Goal: Transaction & Acquisition: Book appointment/travel/reservation

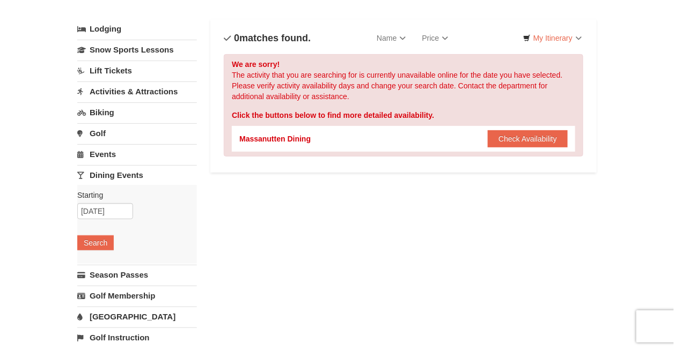
scroll to position [54, 0]
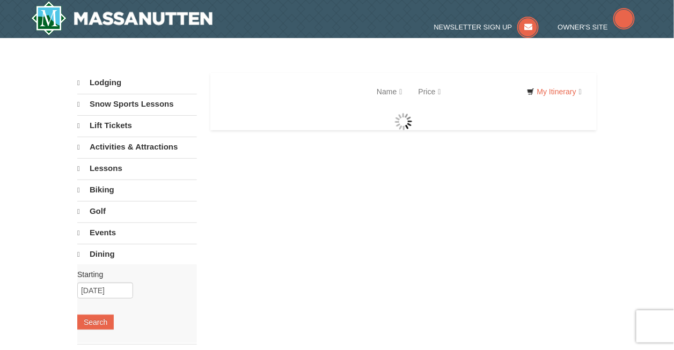
select select "9"
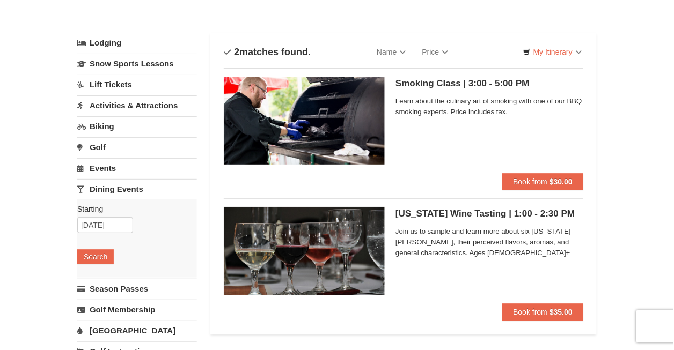
scroll to position [54, 0]
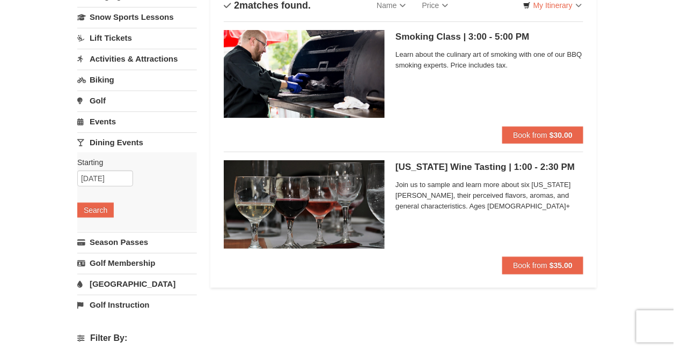
scroll to position [107, 0]
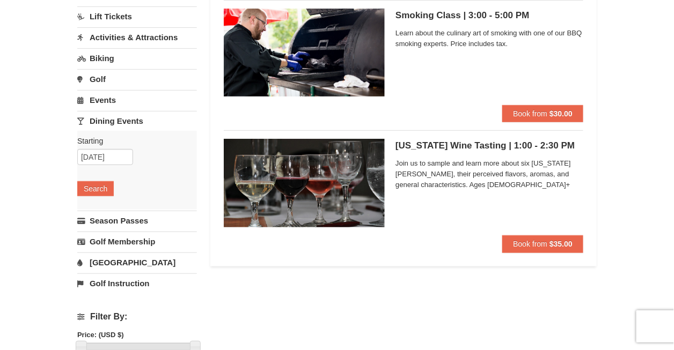
click at [482, 143] on h5 "Virginia Wine Tasting | 1:00 - 2:30 PM Massanutten Dining" at bounding box center [489, 146] width 188 height 11
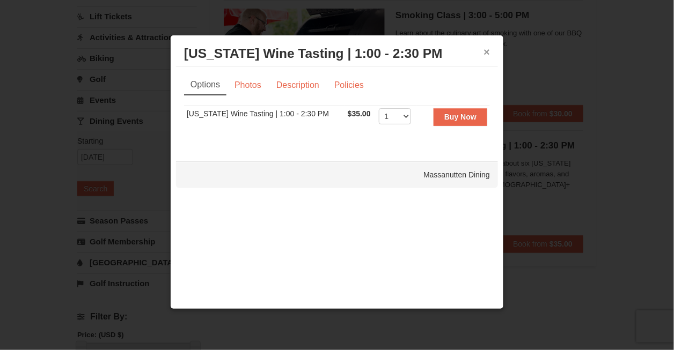
click at [484, 52] on button "×" at bounding box center [486, 52] width 6 height 11
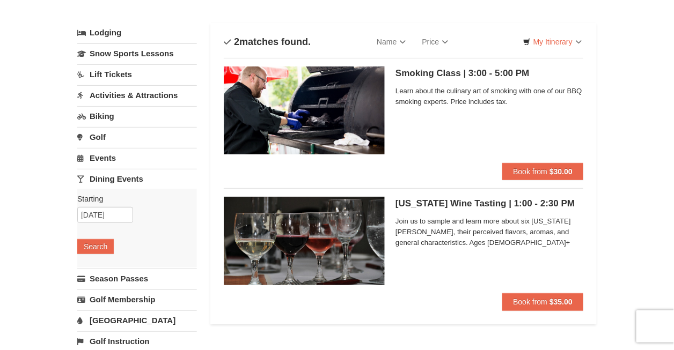
scroll to position [0, 0]
